Goal: Find specific page/section: Find specific page/section

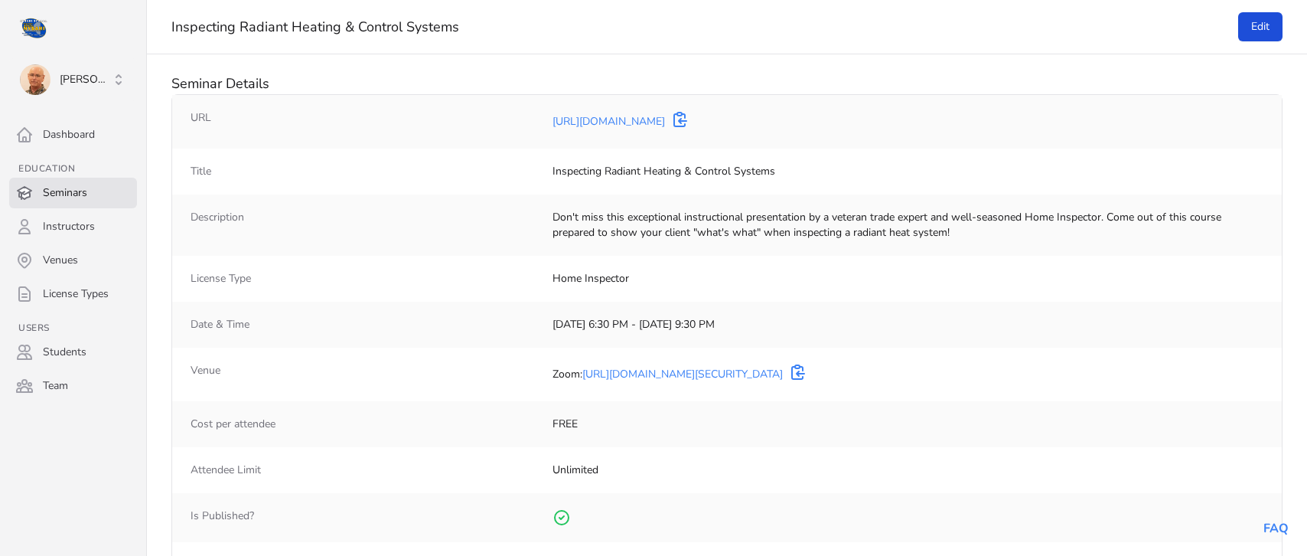
select select "50"
click at [69, 192] on link "Seminars" at bounding box center [73, 193] width 128 height 31
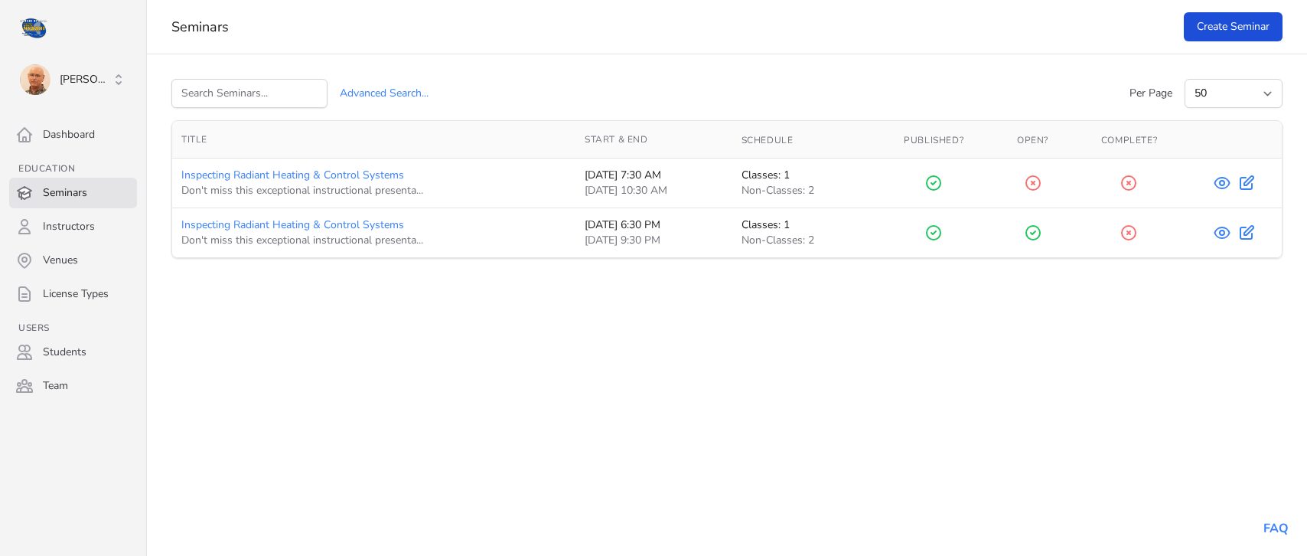
select select "50"
click at [80, 71] on span "[PERSON_NAME]" at bounding box center [65, 79] width 91 height 31
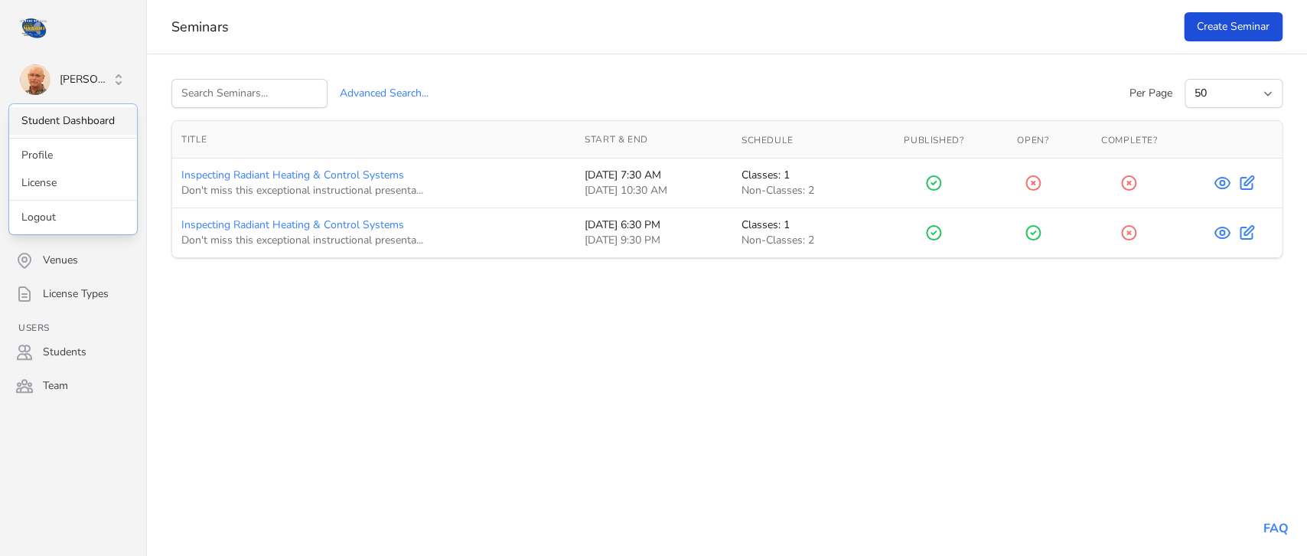
click at [70, 114] on link "Student Dashboard" at bounding box center [73, 121] width 128 height 28
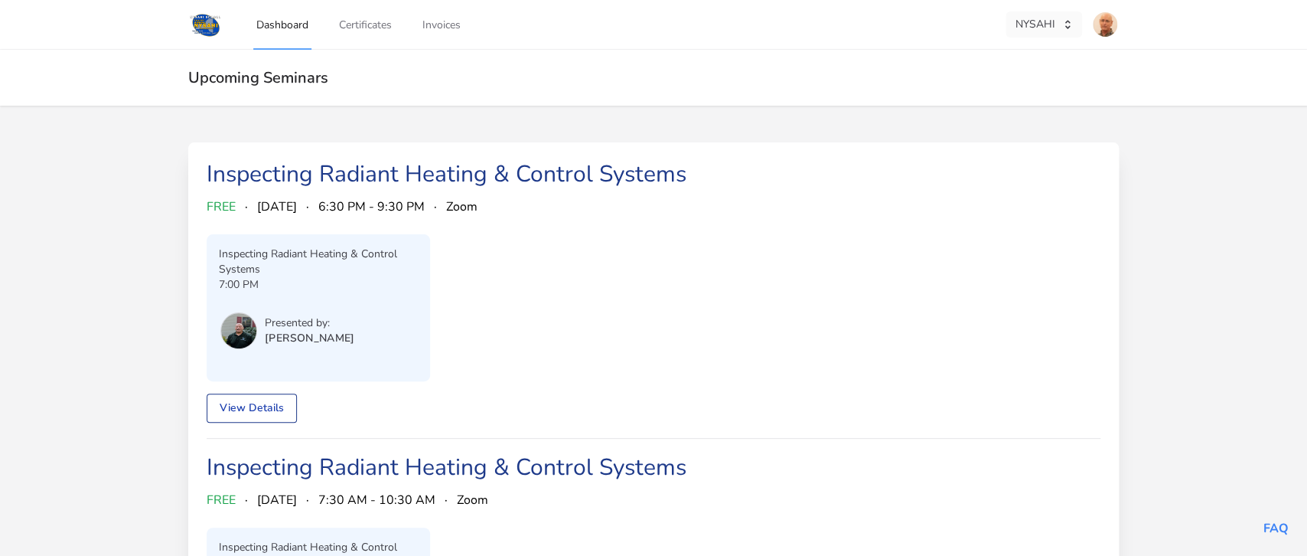
click at [1037, 24] on button "NYSAHI" at bounding box center [1044, 24] width 77 height 26
click at [944, 114] on div "Netinspect" at bounding box center [936, 112] width 51 height 15
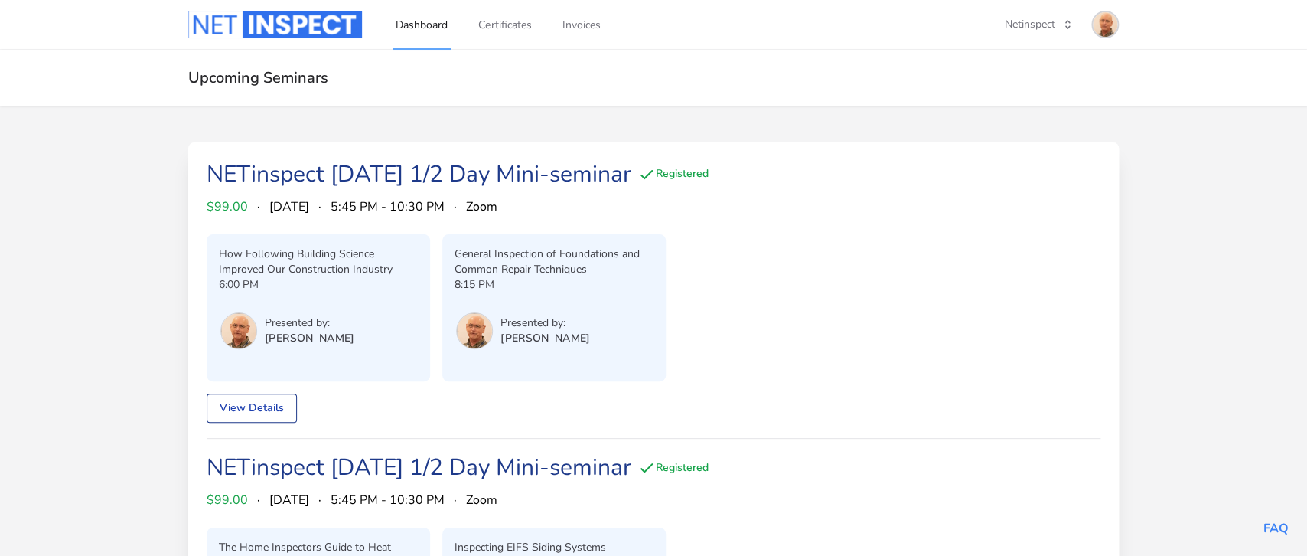
click at [1105, 23] on img at bounding box center [1105, 24] width 24 height 24
click at [1028, 87] on link "Admin Dashboard" at bounding box center [1045, 86] width 147 height 28
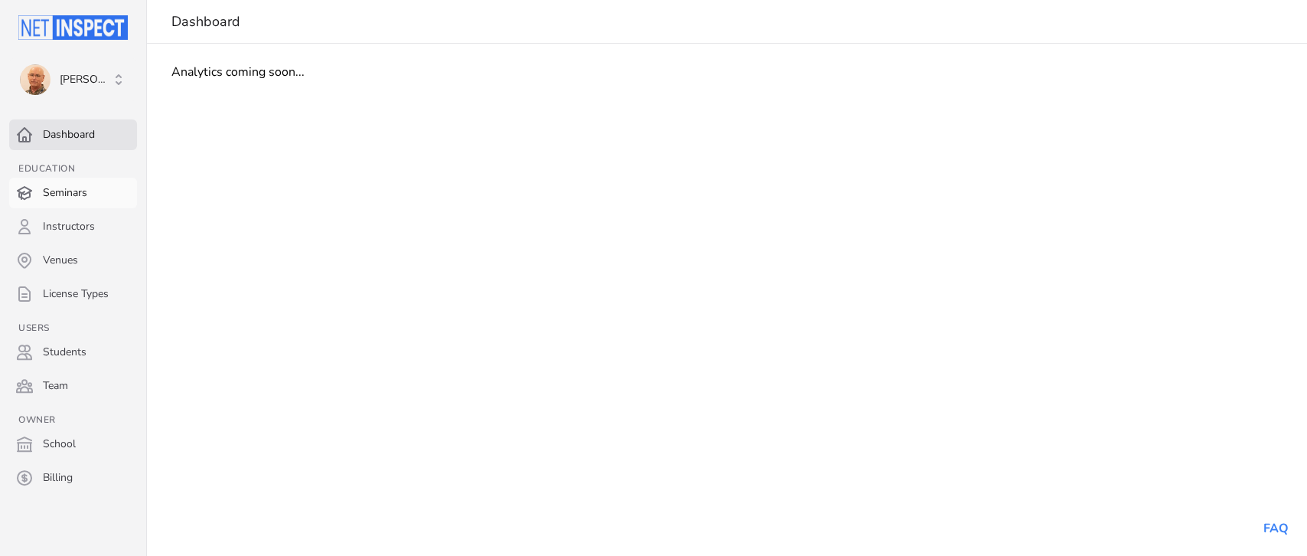
click at [67, 195] on link "Seminars" at bounding box center [73, 193] width 128 height 31
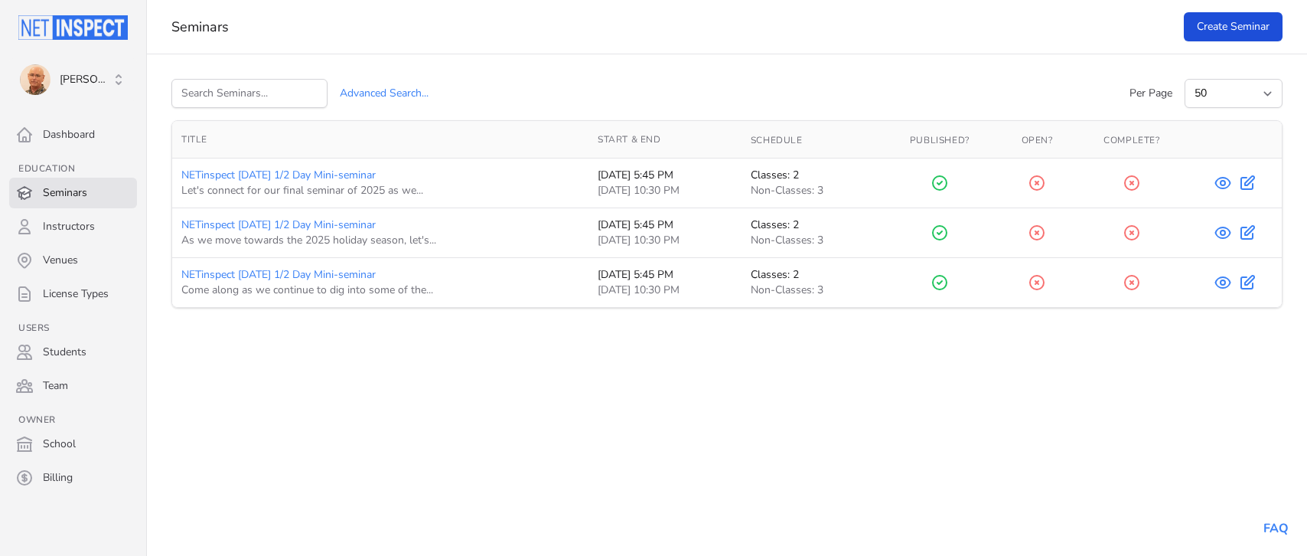
select select "50"
click at [1224, 284] on icon at bounding box center [1223, 282] width 18 height 18
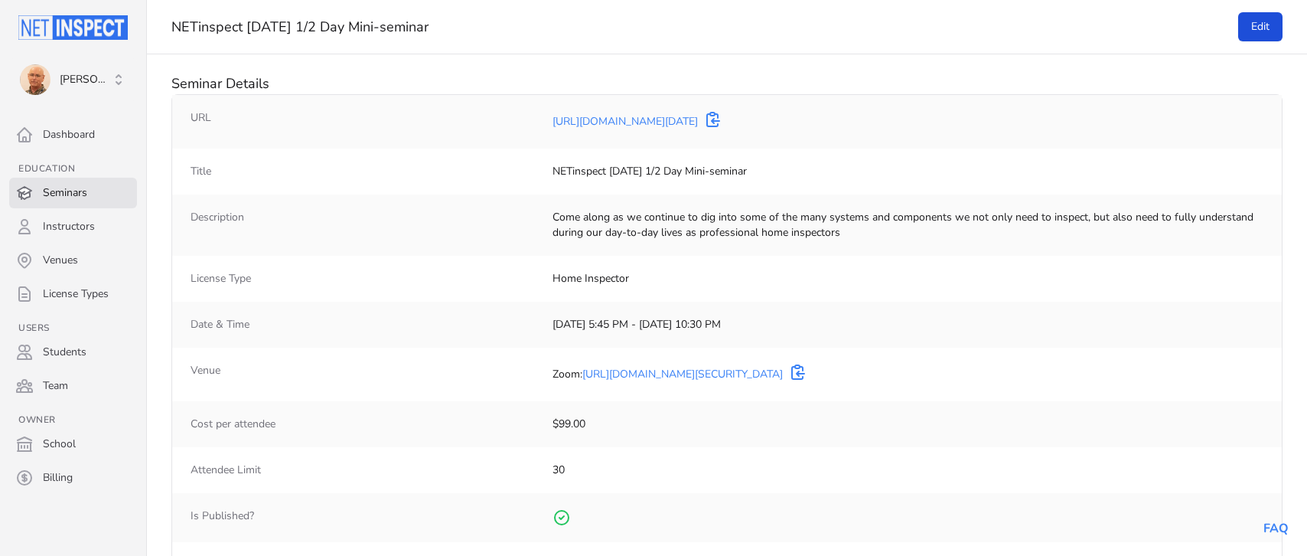
select select "50"
